Goal: Check status: Check status

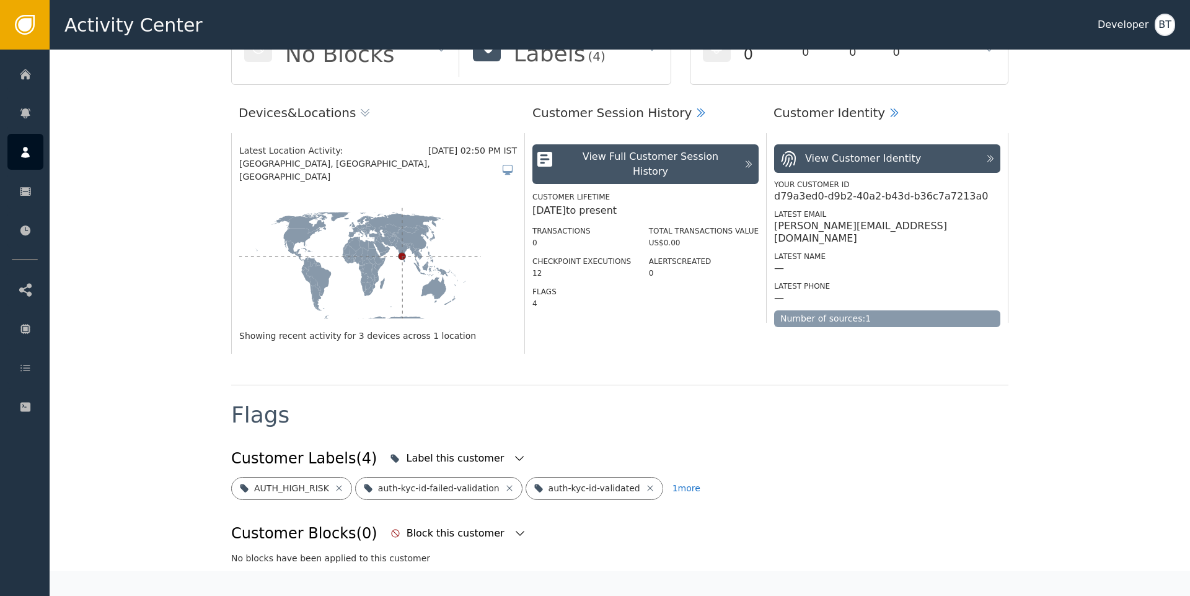
scroll to position [252, 0]
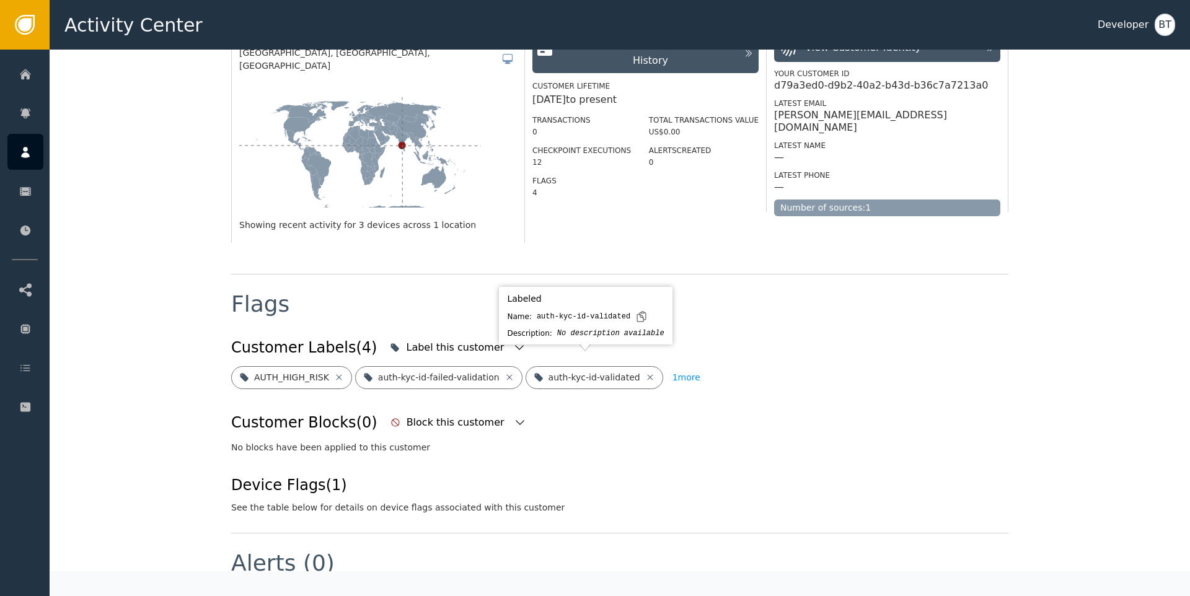
click at [677, 366] on button "1 more" at bounding box center [686, 377] width 28 height 23
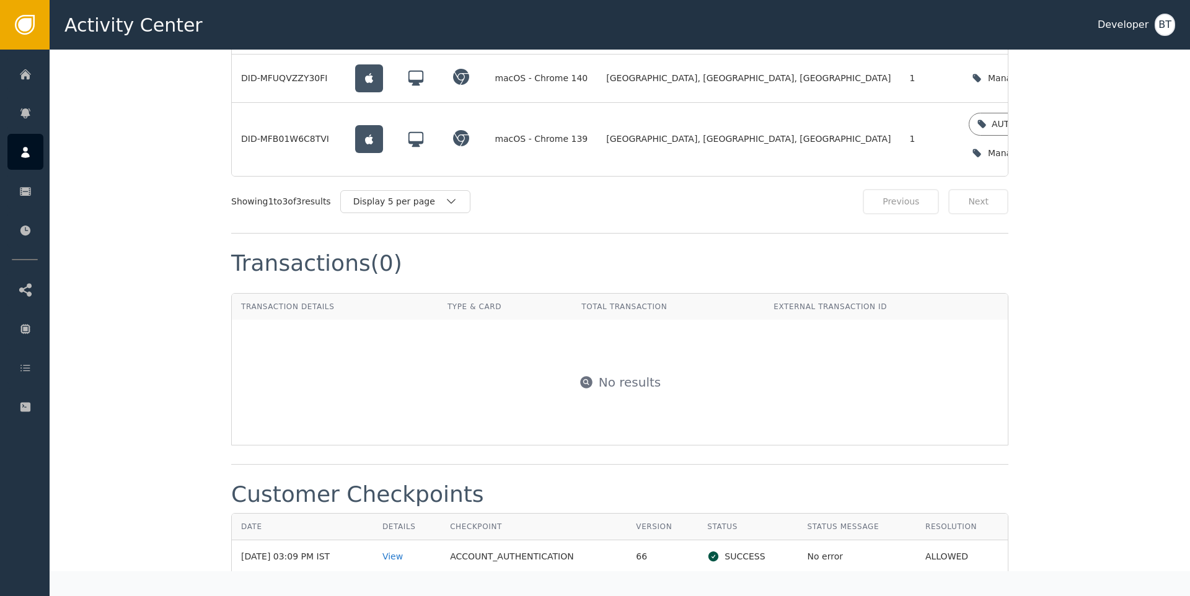
scroll to position [1340, 0]
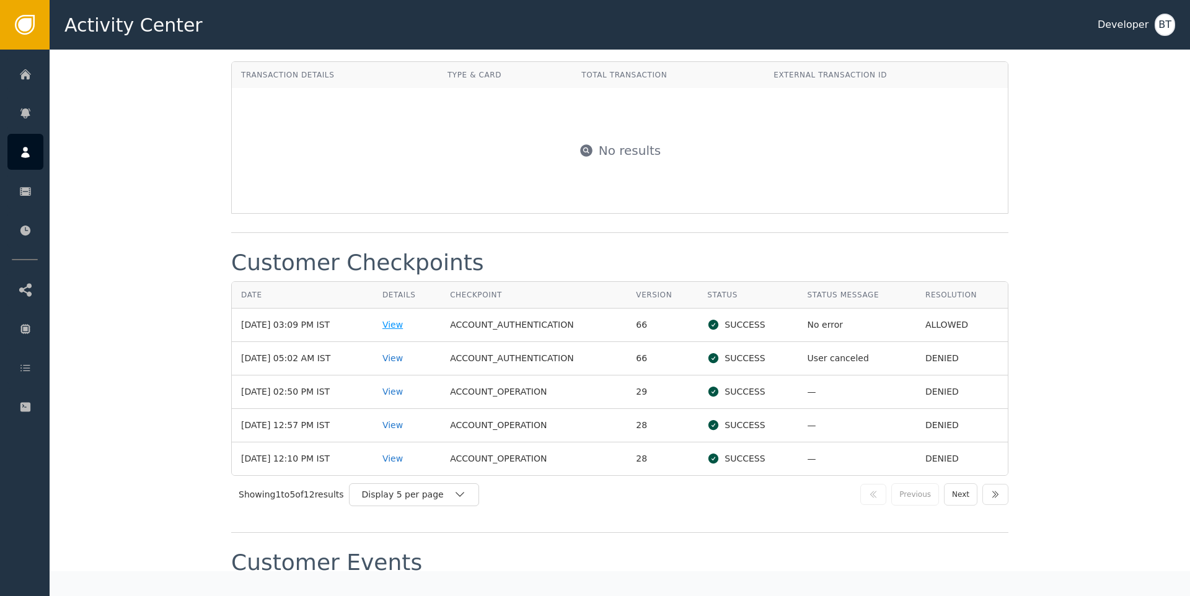
click at [412, 324] on div "View" at bounding box center [406, 325] width 49 height 13
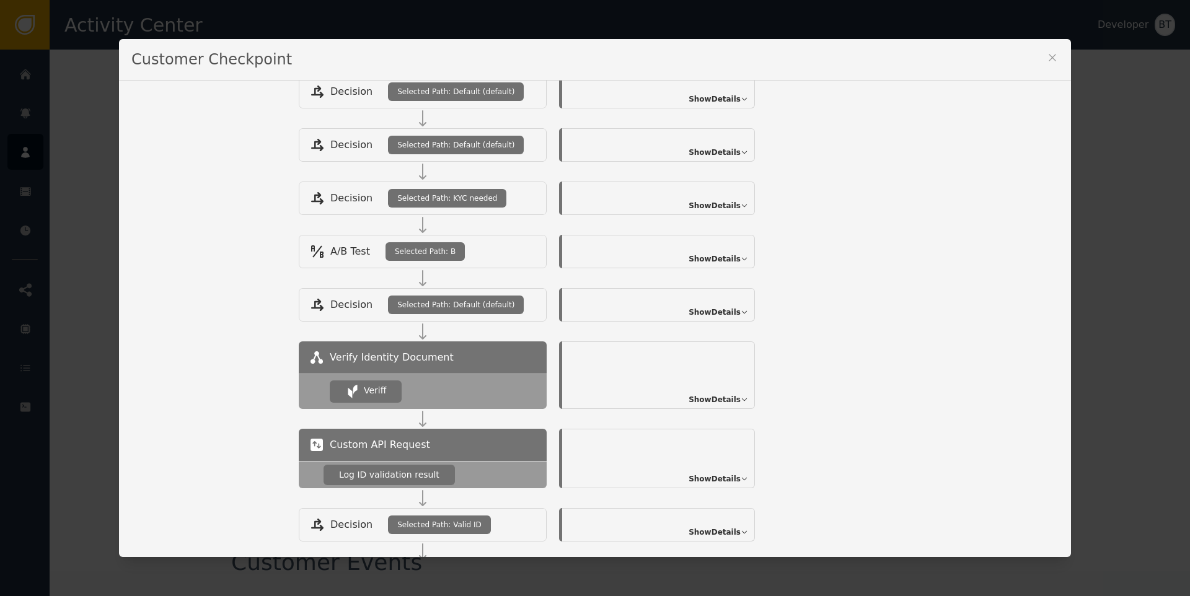
scroll to position [464, 0]
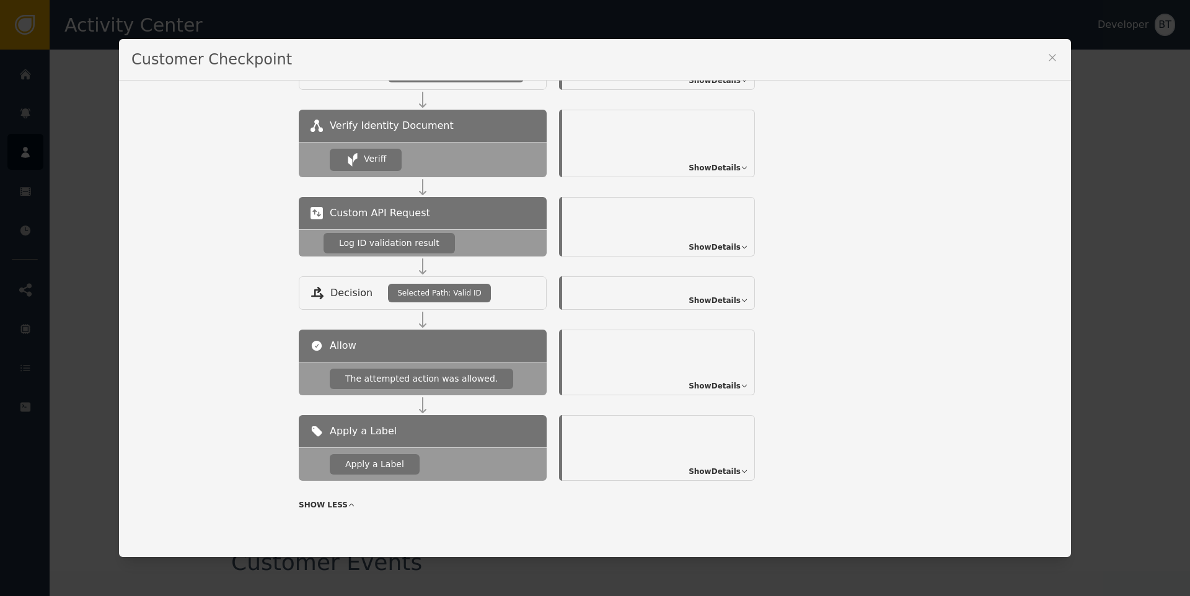
click at [710, 301] on span "Show Details" at bounding box center [715, 300] width 52 height 11
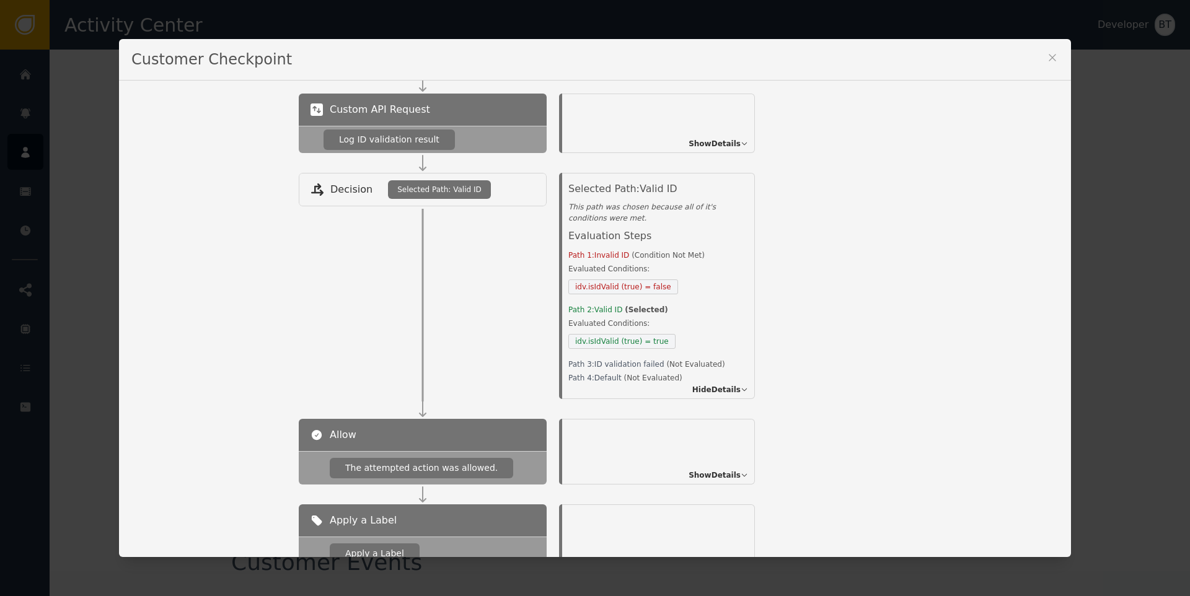
scroll to position [657, 0]
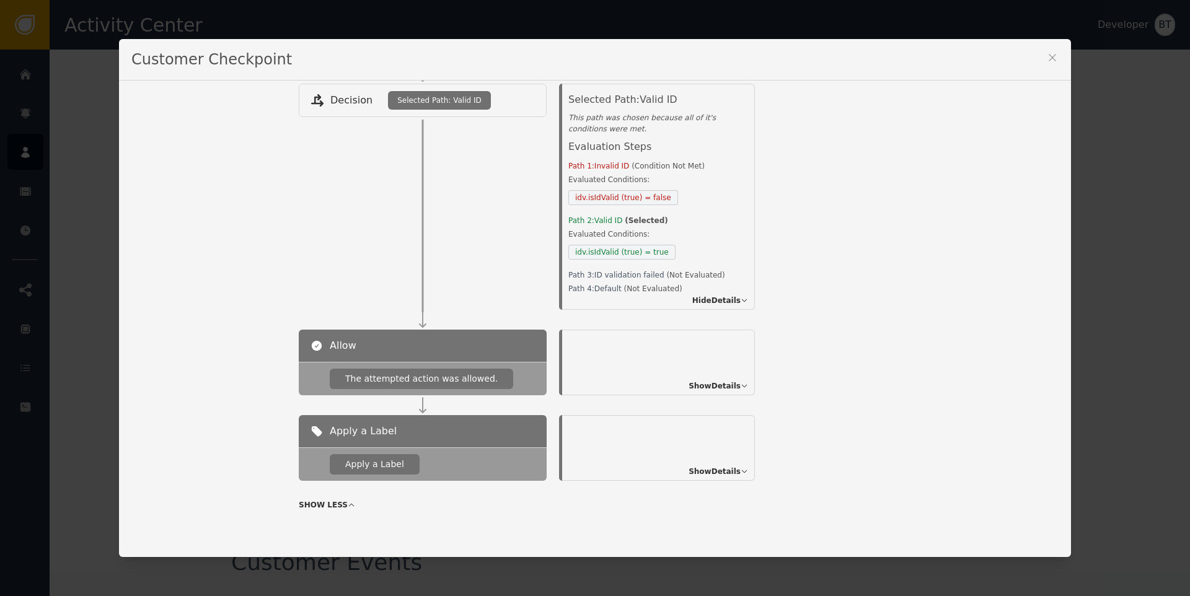
click at [1049, 54] on icon at bounding box center [1052, 57] width 12 height 12
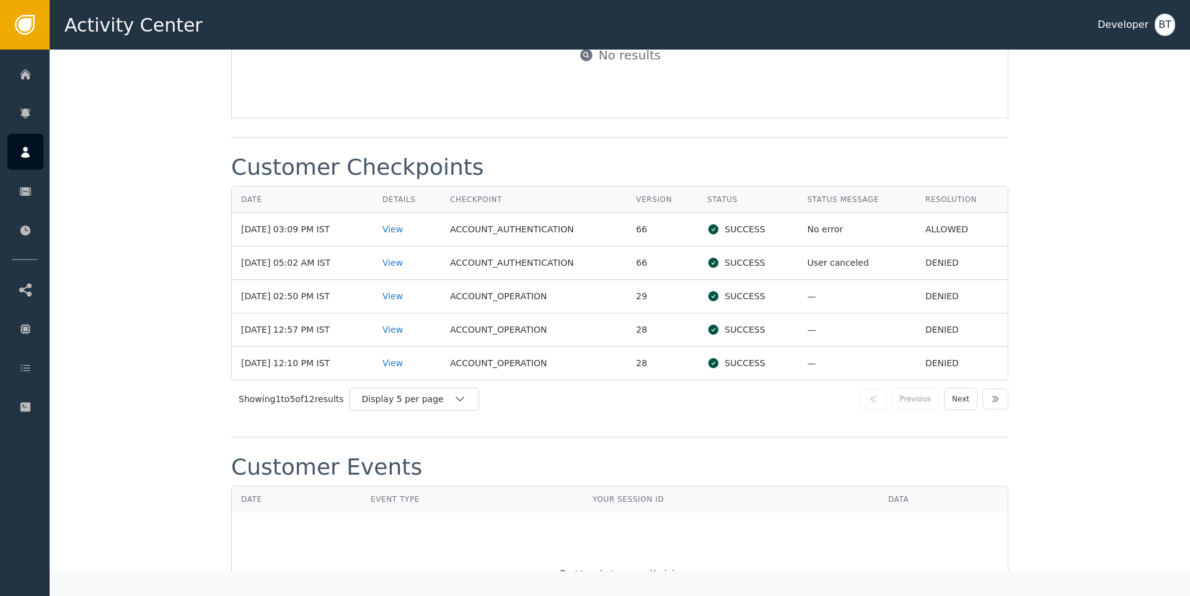
scroll to position [1549, 0]
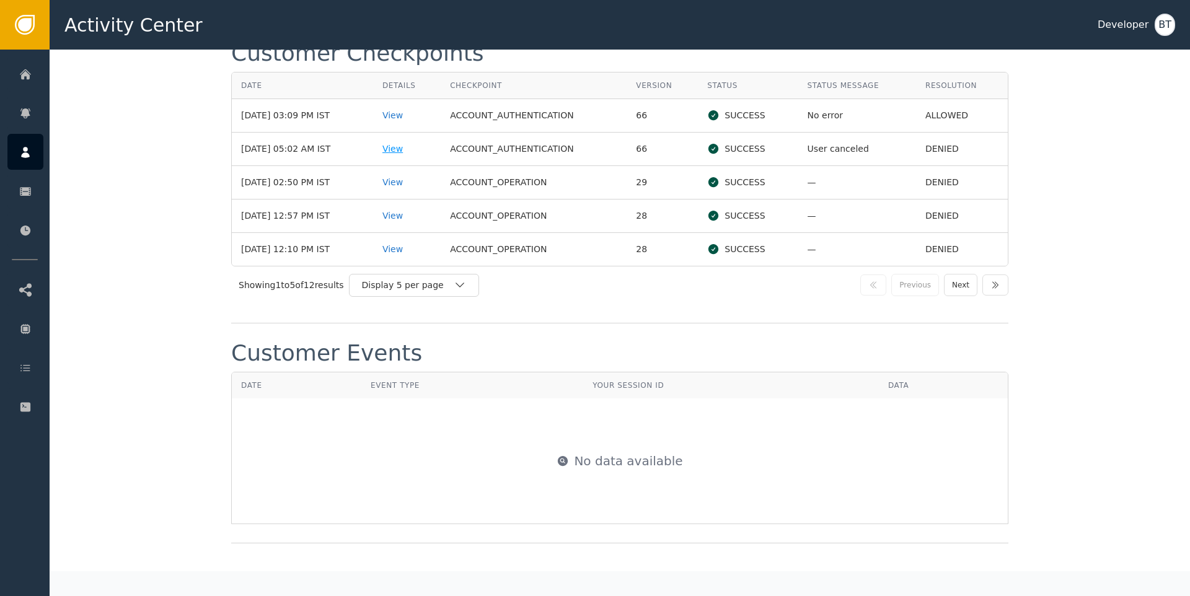
click at [406, 145] on div "View" at bounding box center [406, 149] width 49 height 13
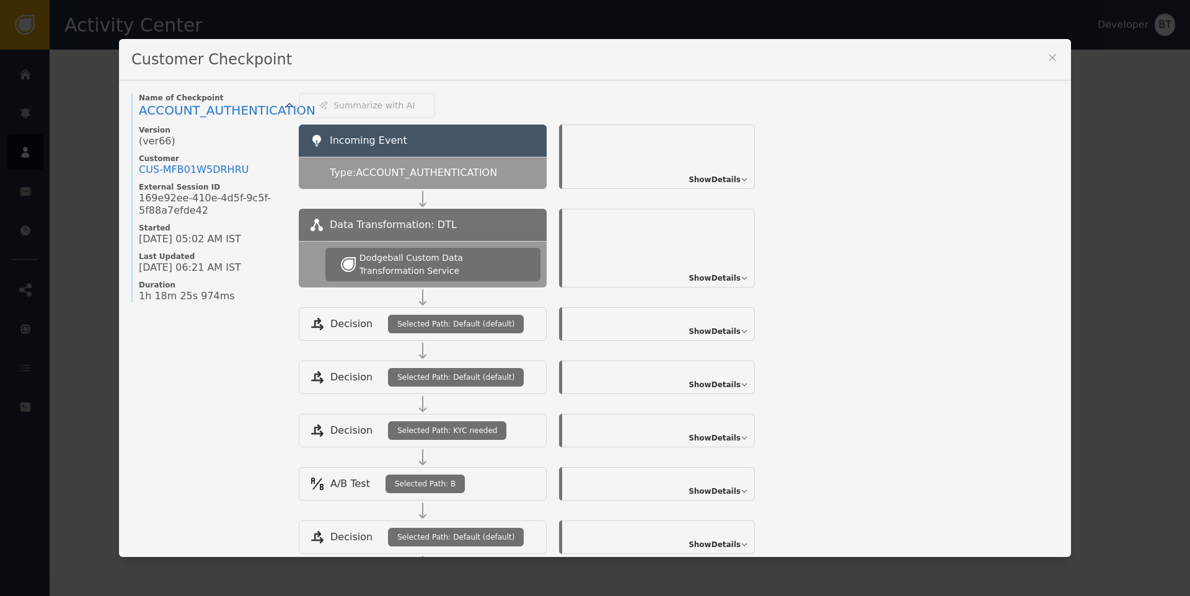
scroll to position [464, 0]
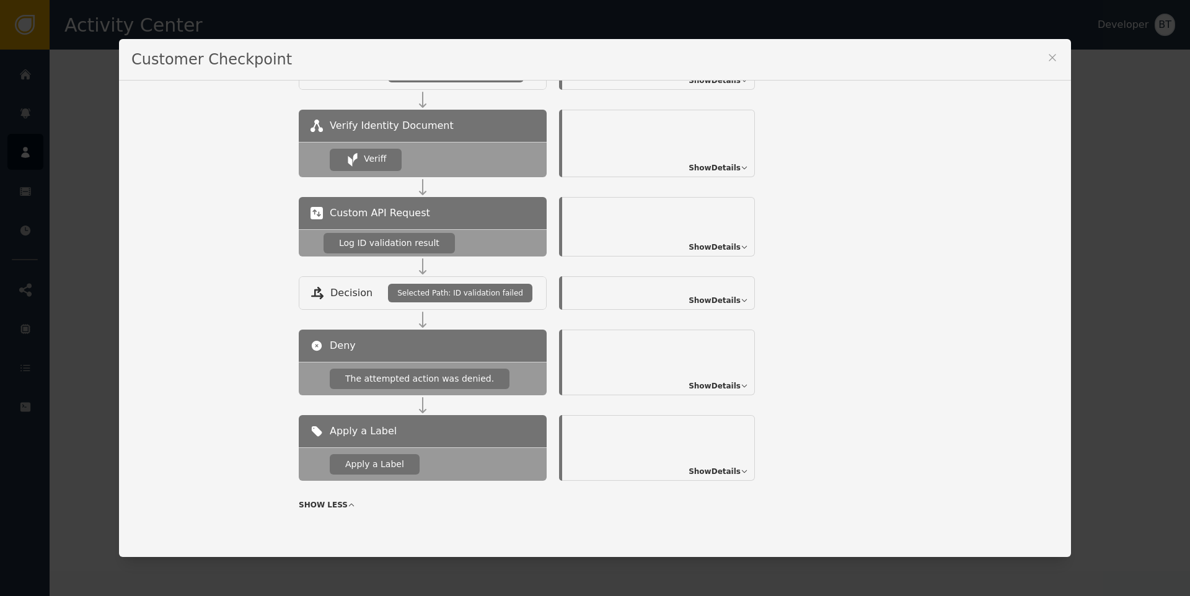
click at [733, 471] on span "Show Details" at bounding box center [715, 471] width 52 height 11
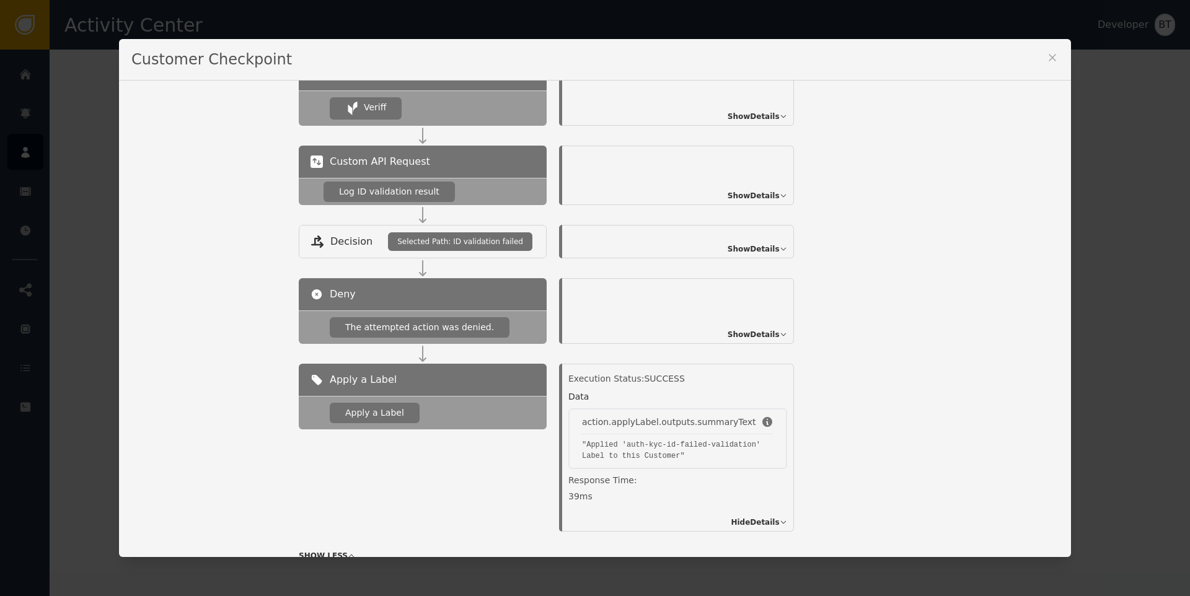
scroll to position [566, 0]
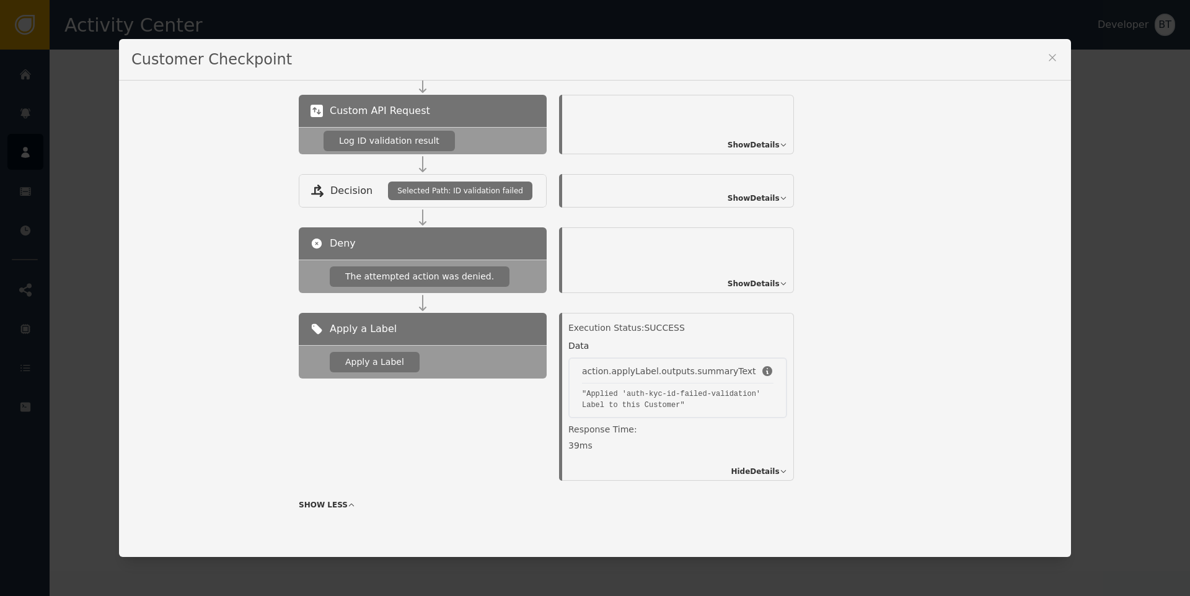
click at [1046, 62] on icon at bounding box center [1052, 57] width 12 height 12
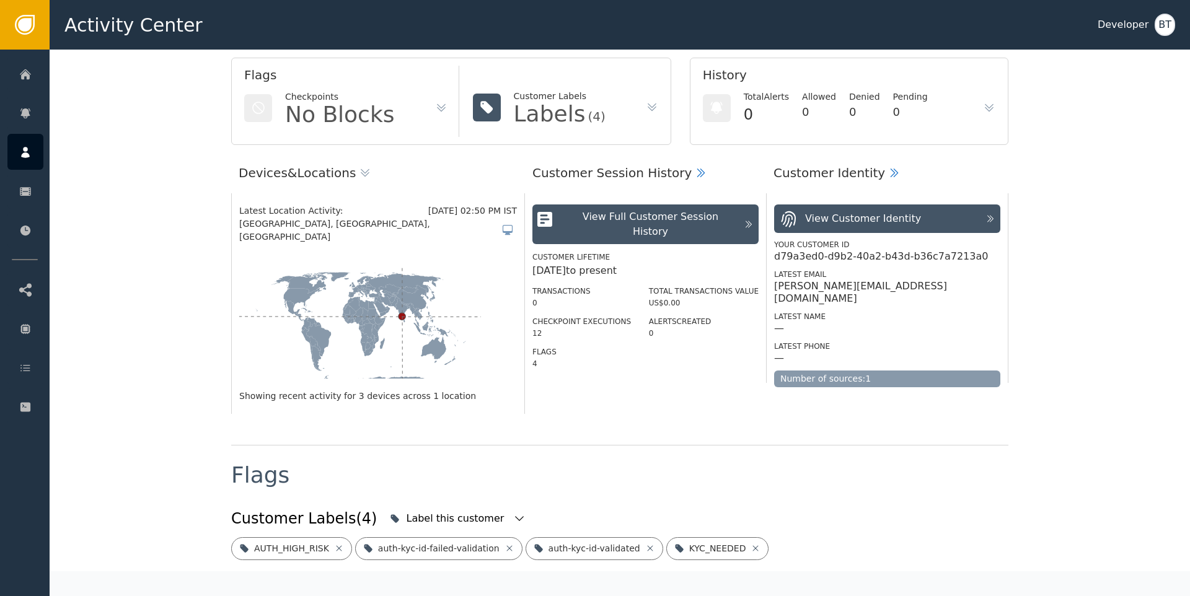
scroll to position [236, 0]
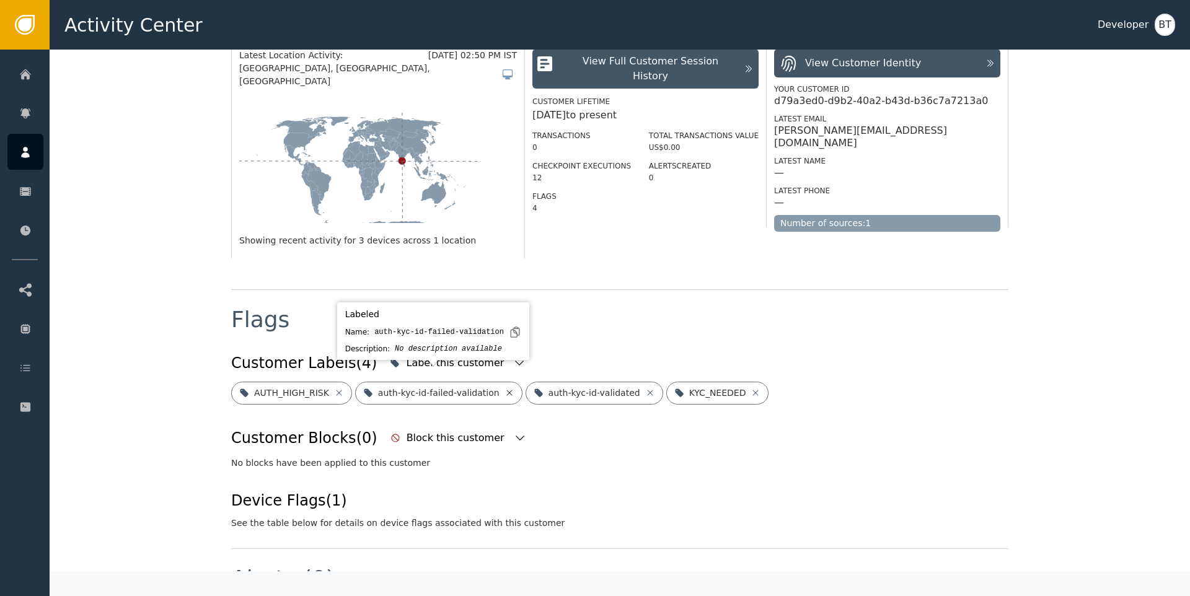
click at [506, 390] on icon at bounding box center [509, 393] width 6 height 6
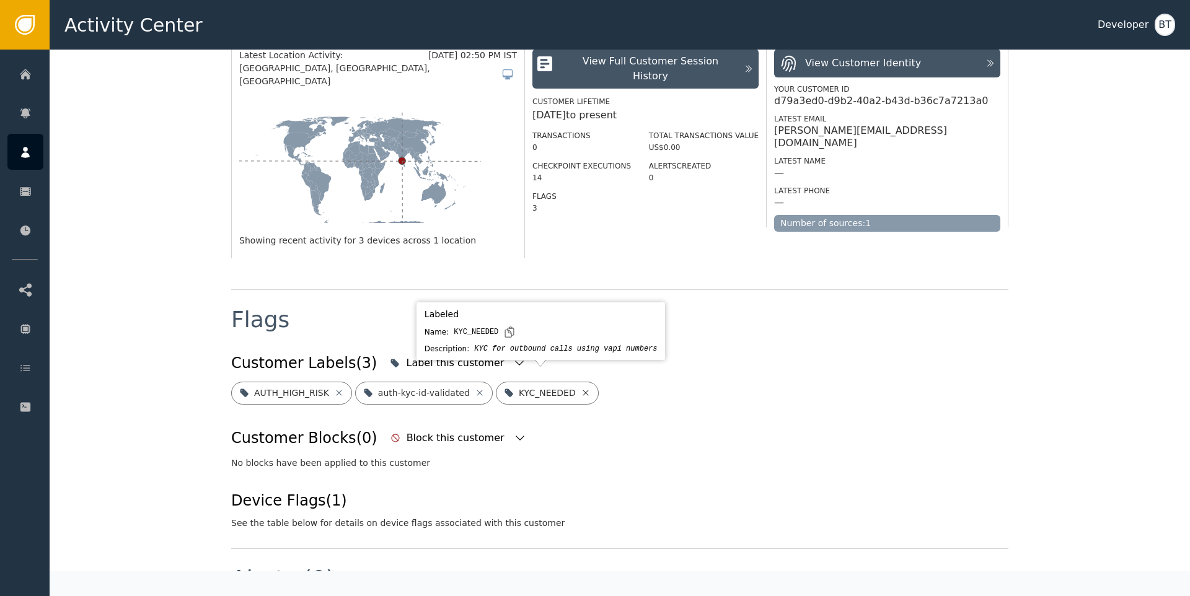
click at [581, 388] on icon at bounding box center [586, 393] width 10 height 10
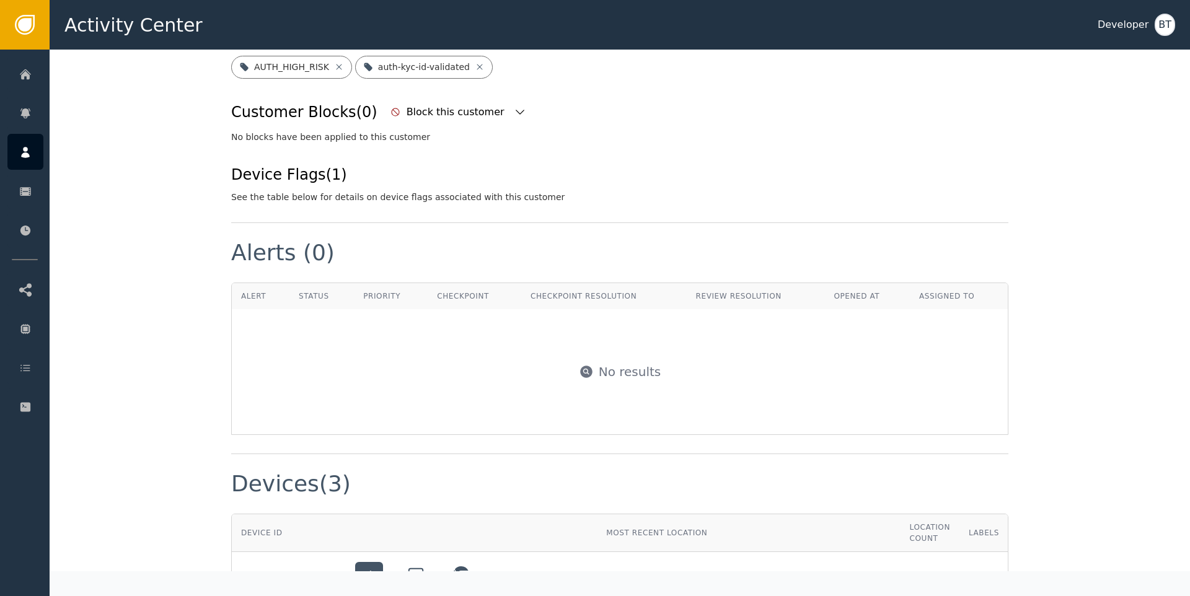
scroll to position [589, 0]
